Goal: Task Accomplishment & Management: Use online tool/utility

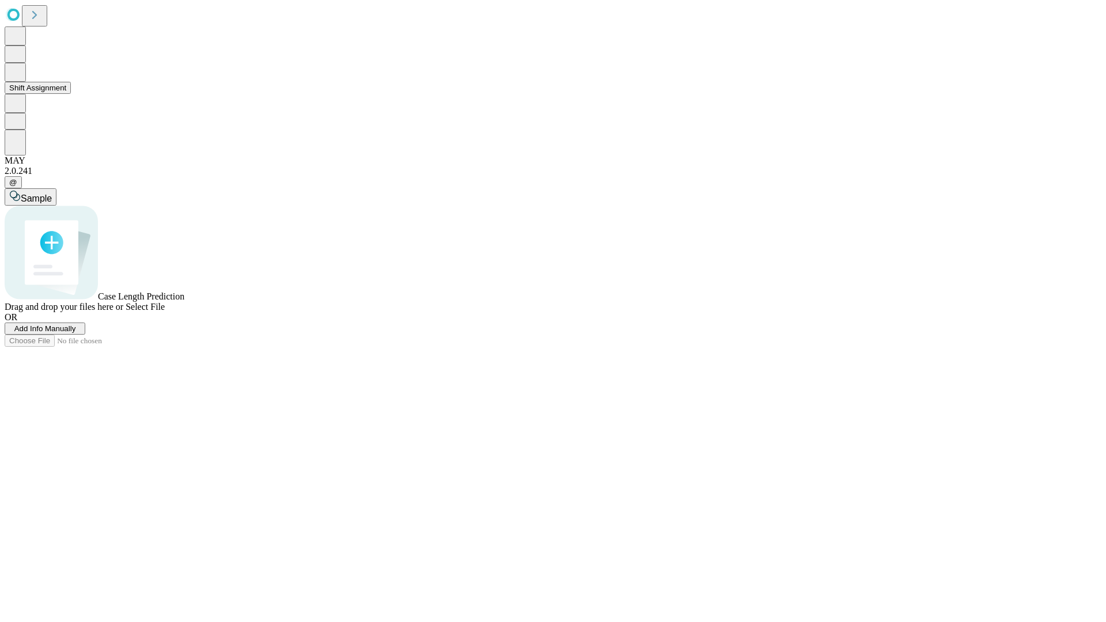
click at [71, 94] on button "Shift Assignment" at bounding box center [38, 88] width 66 height 12
